Goal: Information Seeking & Learning: Find specific fact

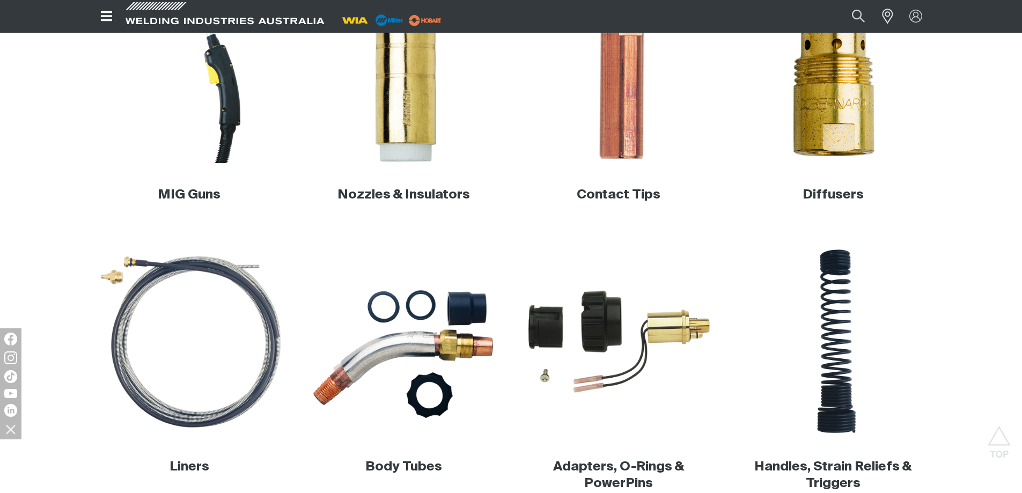
scroll to position [322, 0]
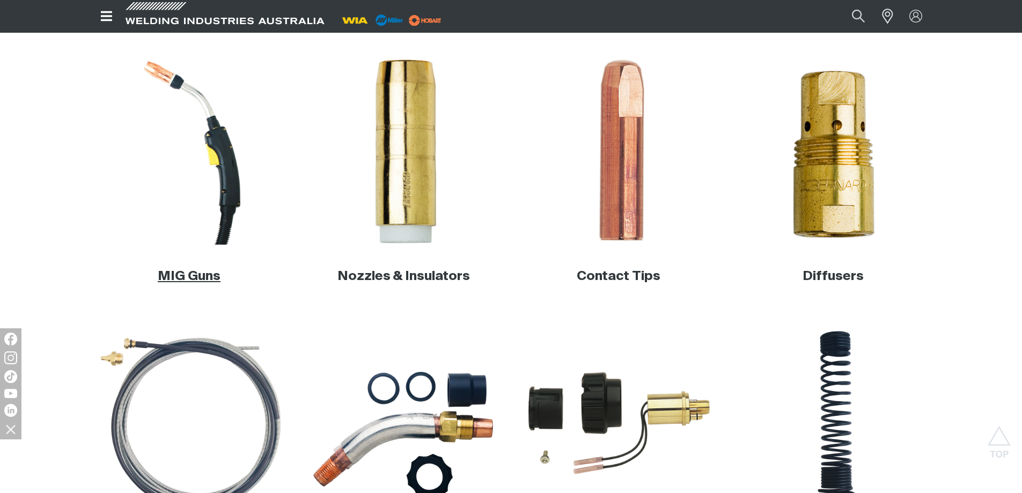
click at [198, 278] on link "MIG Guns" at bounding box center [189, 276] width 63 height 13
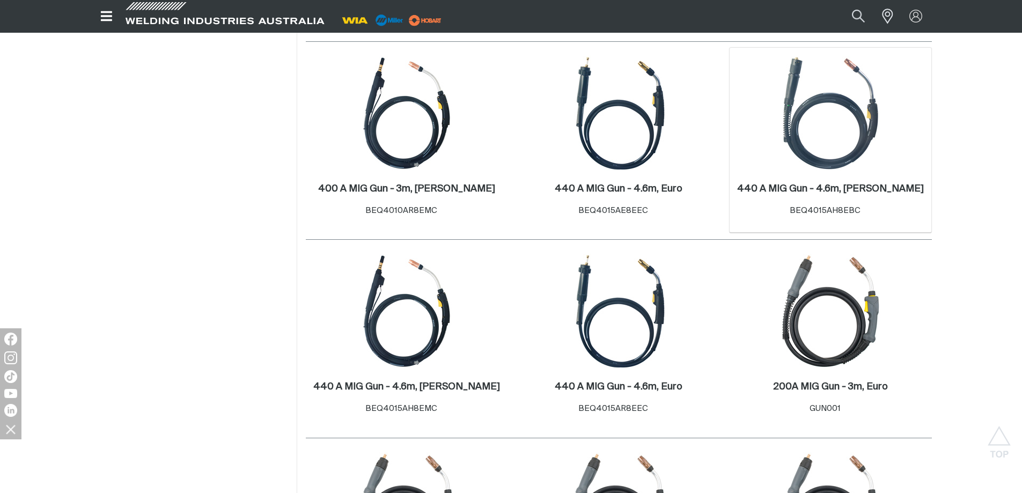
scroll to position [1073, 0]
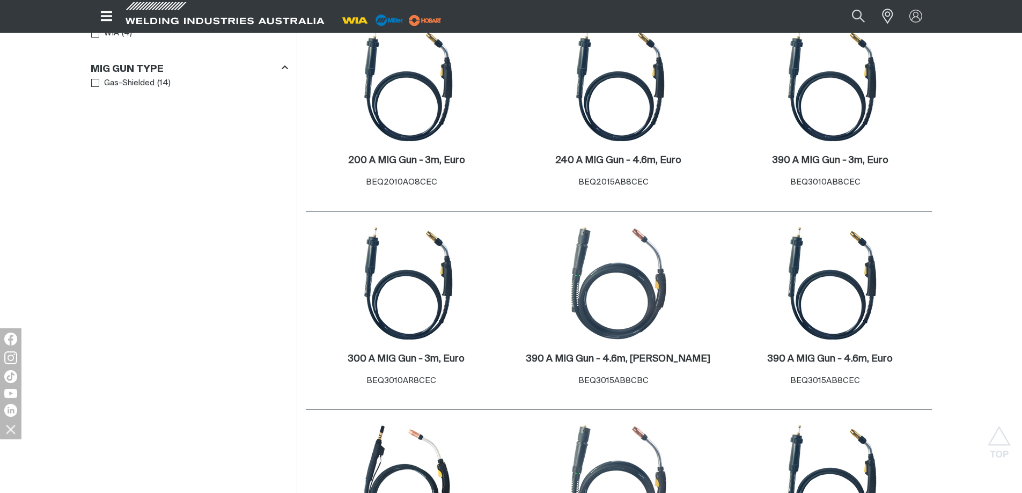
scroll to position [215, 0]
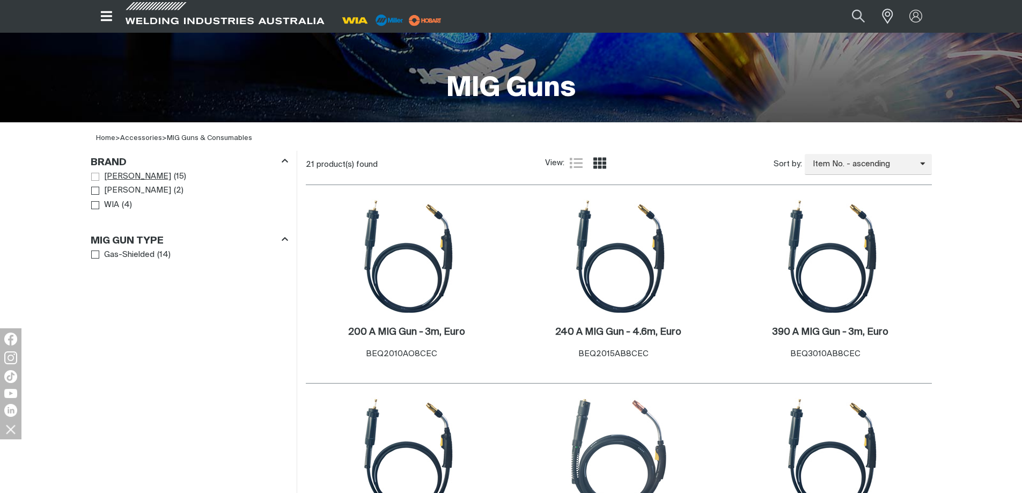
click at [122, 178] on span "[PERSON_NAME]" at bounding box center [137, 177] width 67 height 12
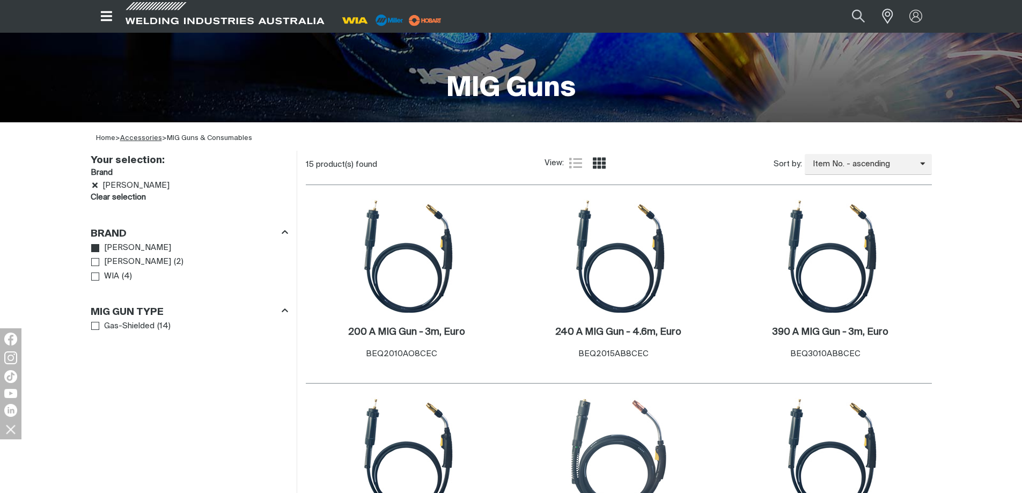
click at [152, 138] on link "Accessories" at bounding box center [141, 138] width 42 height 7
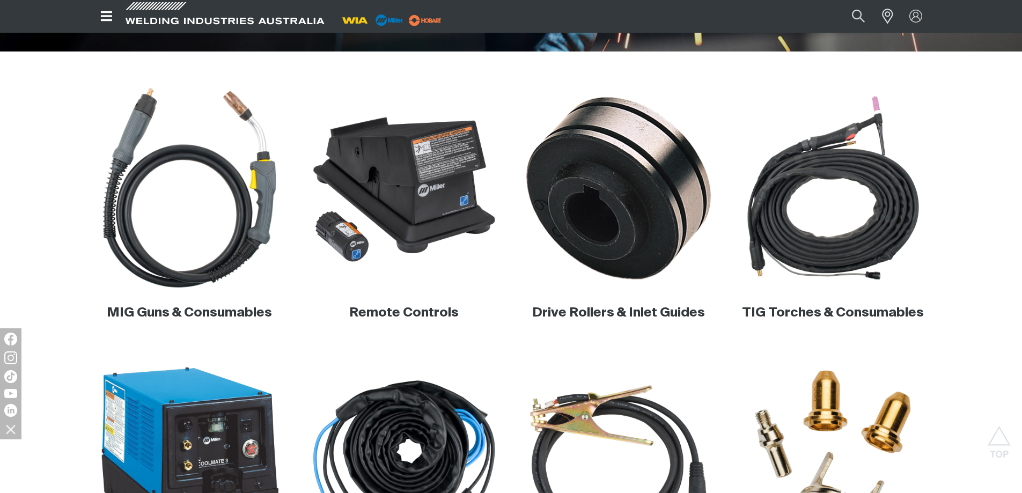
scroll to position [268, 0]
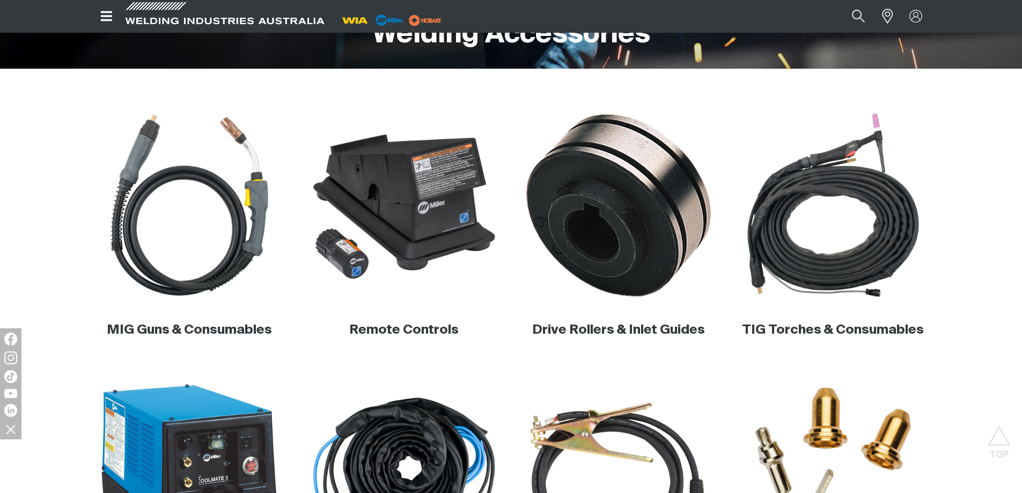
click at [198, 340] on div "MIG Guns & Consumables" at bounding box center [189, 330] width 197 height 42
click at [200, 336] on link "MIG Guns & Consumables" at bounding box center [189, 329] width 165 height 13
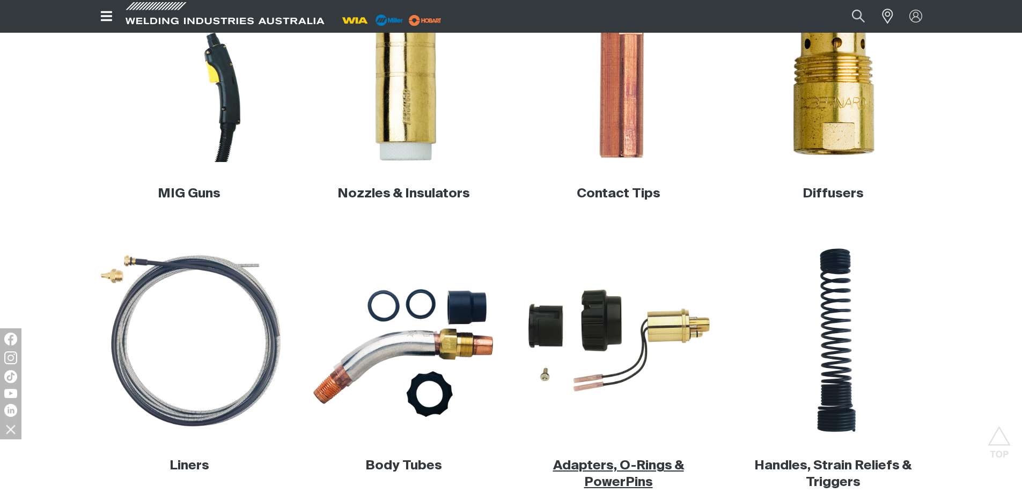
scroll to position [483, 0]
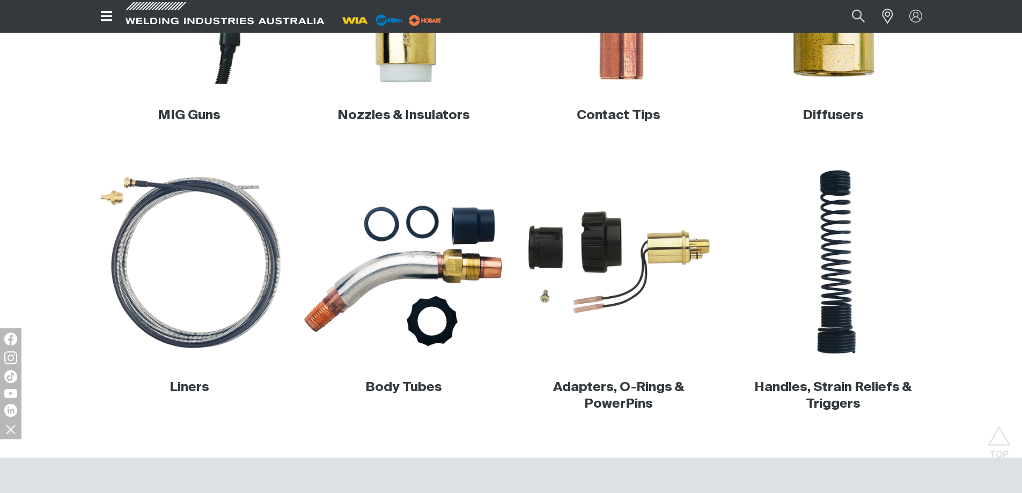
click at [405, 276] on img at bounding box center [403, 262] width 205 height 205
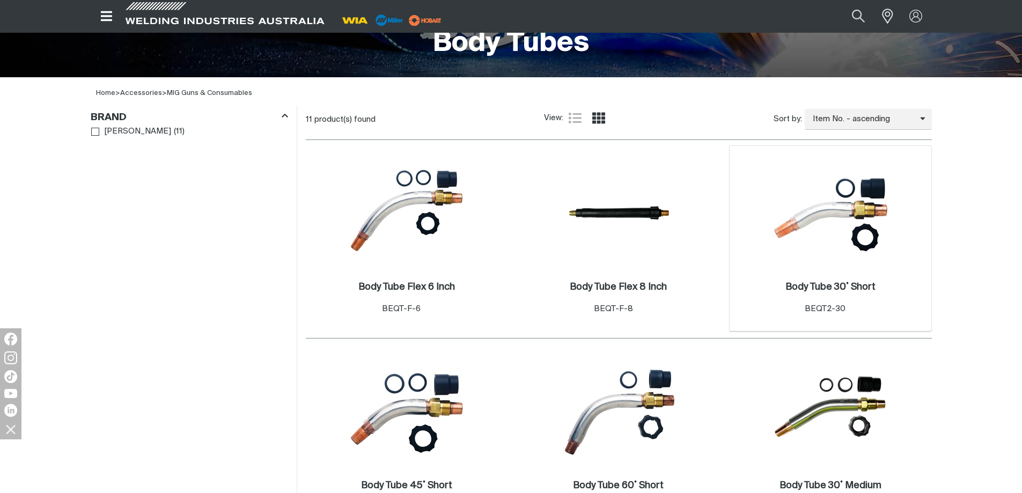
scroll to position [322, 0]
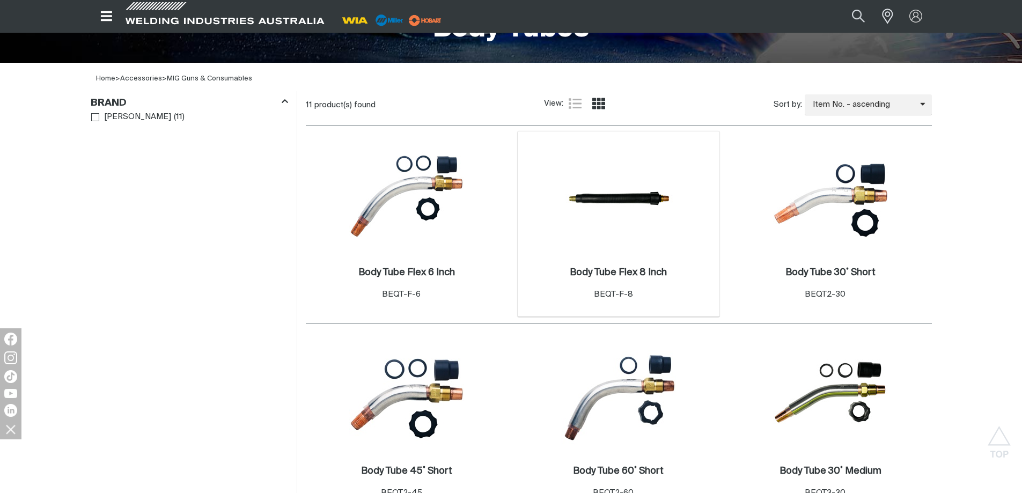
scroll to position [268, 0]
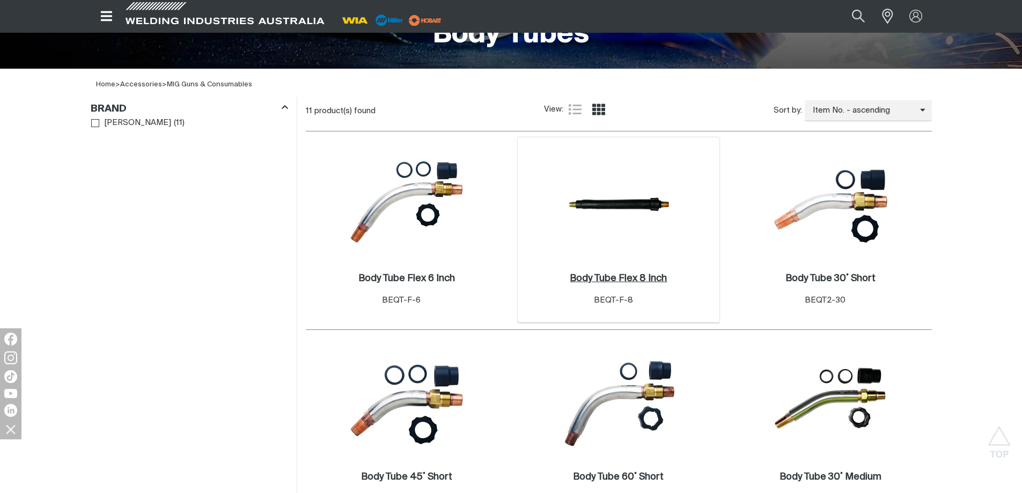
click at [642, 277] on h2 "Body Tube Flex 8 Inch ." at bounding box center [618, 279] width 97 height 10
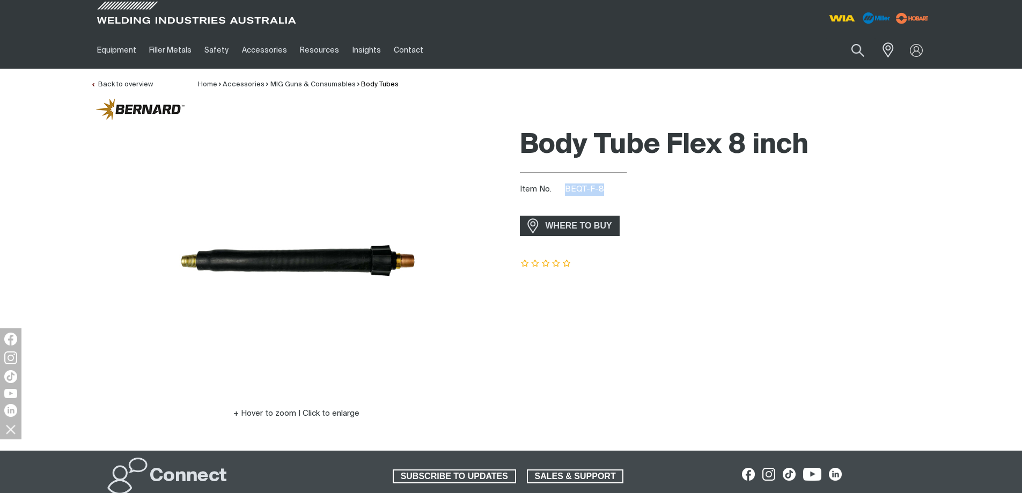
drag, startPoint x: 562, startPoint y: 194, endPoint x: 632, endPoint y: 200, distance: 70.5
click at [633, 200] on div "Body Tube Flex 8 inch Item No. BEQT-F-8 incl. gst WHERE TO BUY" at bounding box center [726, 286] width 412 height 327
copy div "BEQT-F-8"
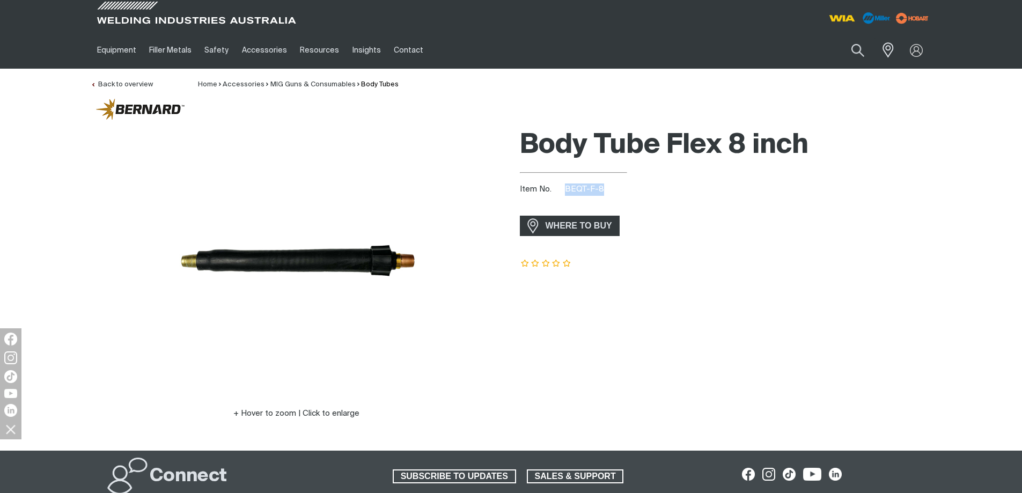
copy div "BEQT-F-8"
click at [322, 487] on div "Connect" at bounding box center [238, 477] width 263 height 38
